Goal: Information Seeking & Learning: Learn about a topic

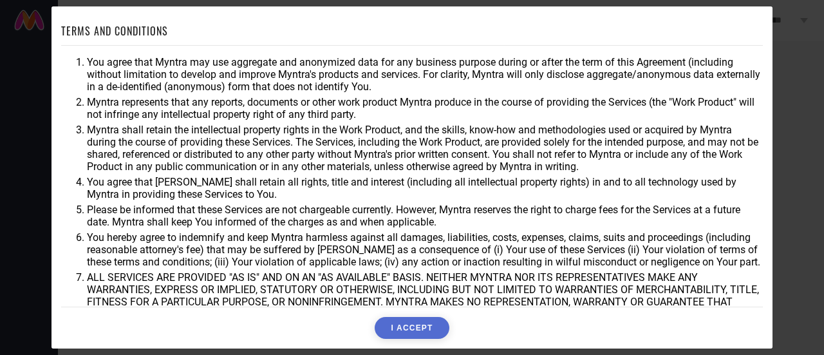
click at [395, 328] on button "I ACCEPT" at bounding box center [411, 328] width 74 height 22
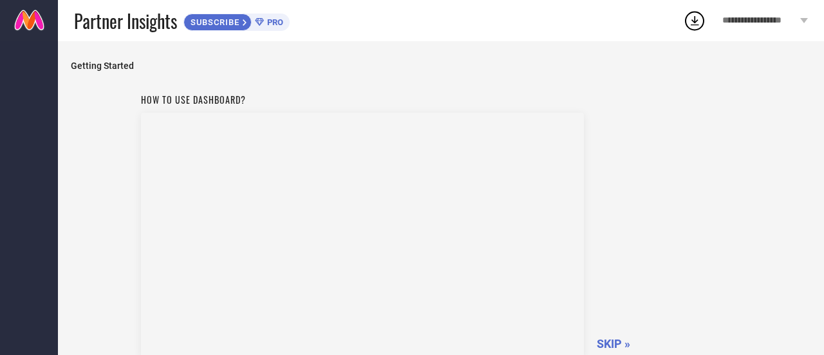
click at [604, 344] on span "SKIP »" at bounding box center [612, 344] width 33 height 14
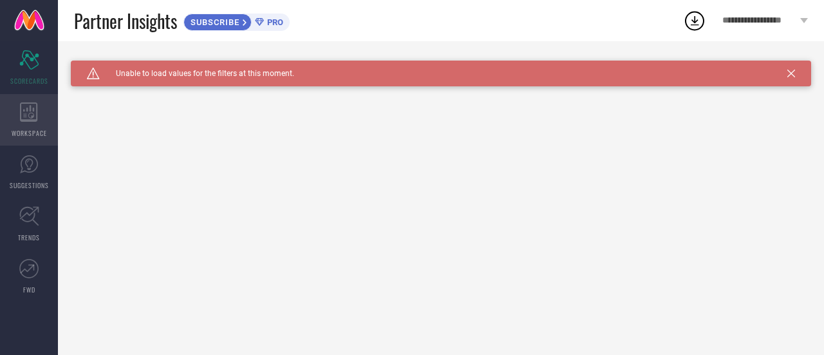
click at [22, 115] on icon at bounding box center [29, 111] width 18 height 19
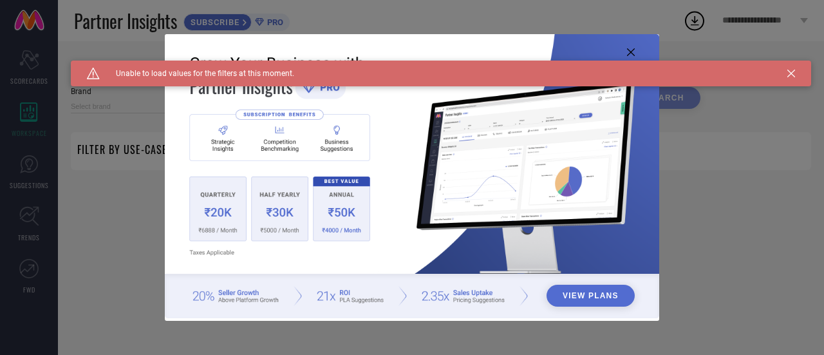
type input "1 STOP FASHION"
type input "All"
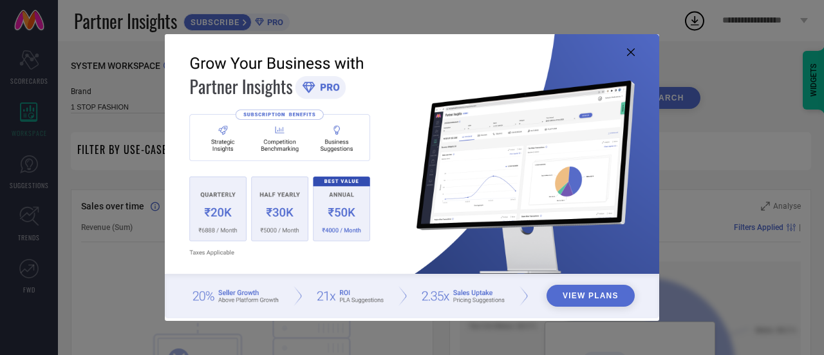
click at [619, 288] on button "View Plans" at bounding box center [590, 295] width 88 height 22
